Goal: Information Seeking & Learning: Find specific fact

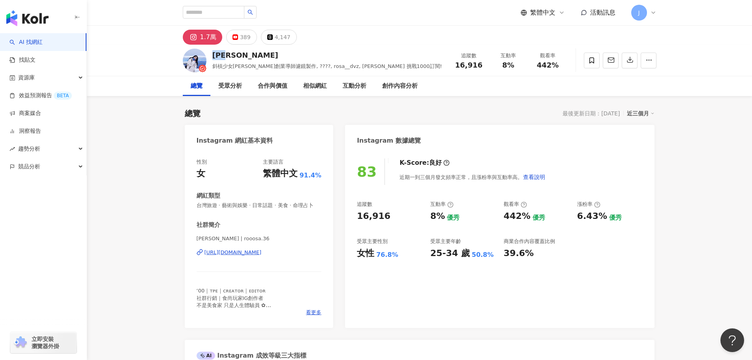
drag, startPoint x: 239, startPoint y: 56, endPoint x: 213, endPoint y: 56, distance: 26.0
click at [213, 56] on div "[PERSON_NAME]" at bounding box center [327, 55] width 230 height 10
copy div "[PERSON_NAME]"
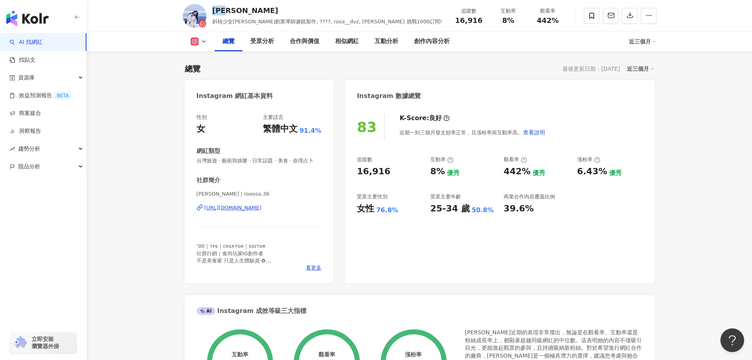
scroll to position [45, 0]
drag, startPoint x: 357, startPoint y: 172, endPoint x: 385, endPoint y: 169, distance: 28.7
click at [385, 169] on div "16,916" at bounding box center [374, 171] width 34 height 12
copy div "16,916"
